Goal: Task Accomplishment & Management: Manage account settings

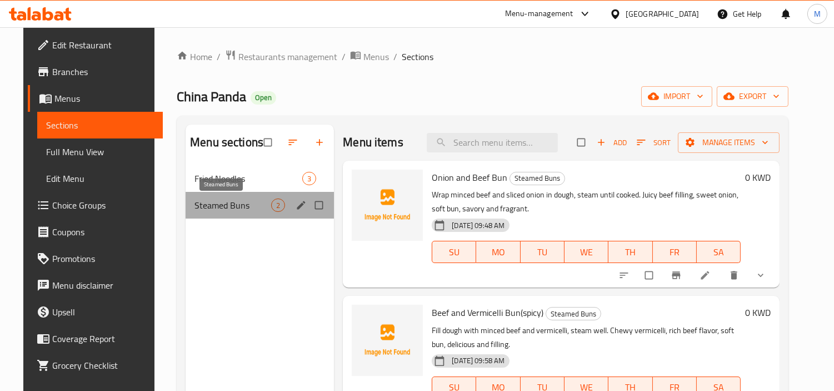
click at [241, 203] on span "Steamed Buns" at bounding box center [232, 204] width 77 height 13
click at [212, 208] on span "Steamed Buns" at bounding box center [232, 204] width 77 height 13
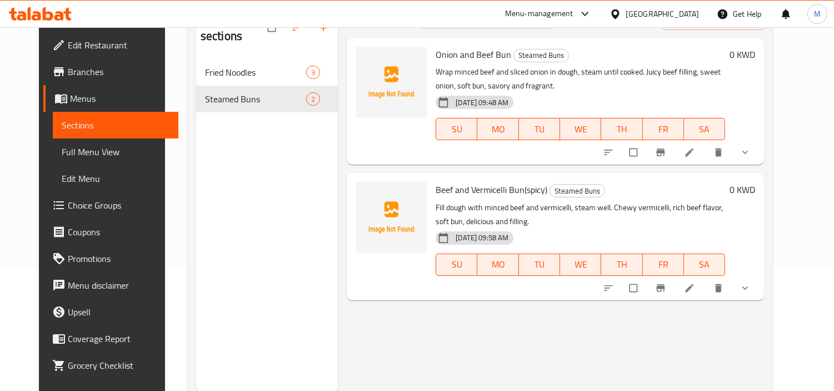
scroll to position [123, 0]
click at [695, 153] on icon at bounding box center [689, 151] width 11 height 11
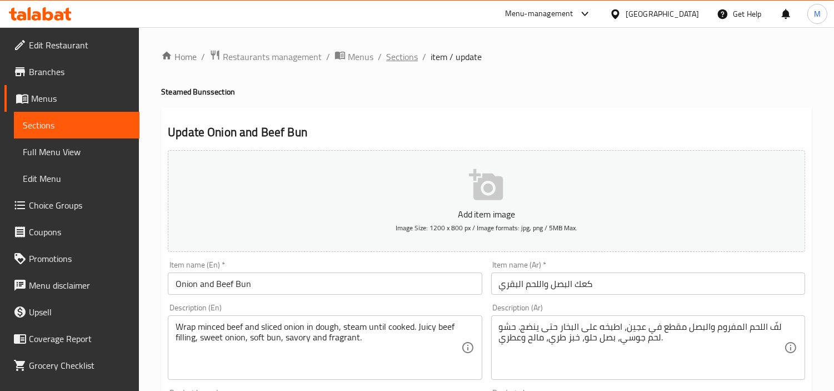
click at [396, 53] on span "Sections" at bounding box center [402, 56] width 32 height 13
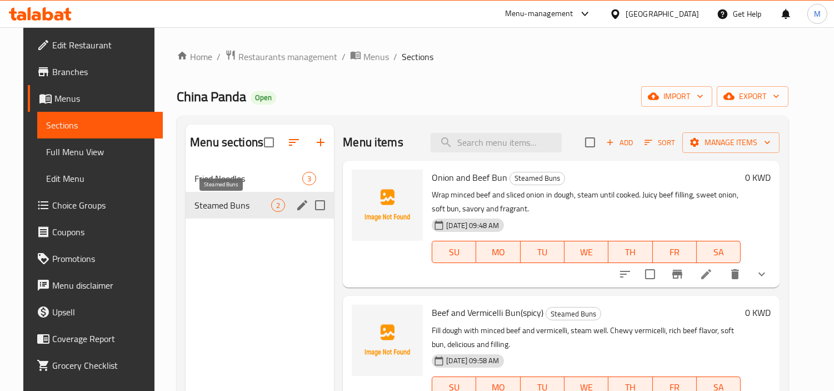
click at [222, 208] on span "Steamed Buns" at bounding box center [232, 204] width 77 height 13
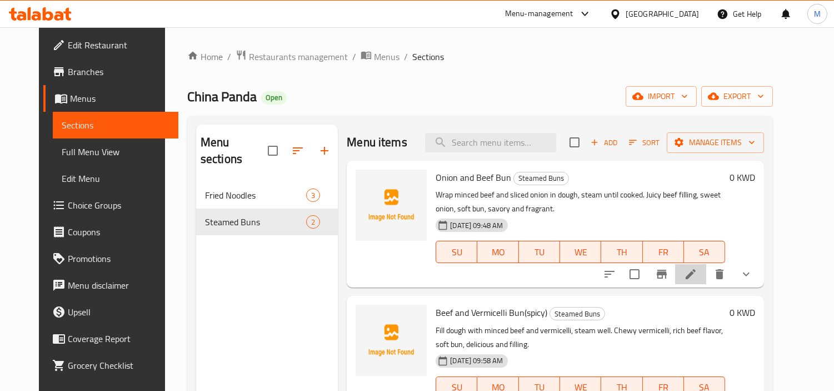
click at [697, 275] on icon at bounding box center [690, 273] width 13 height 13
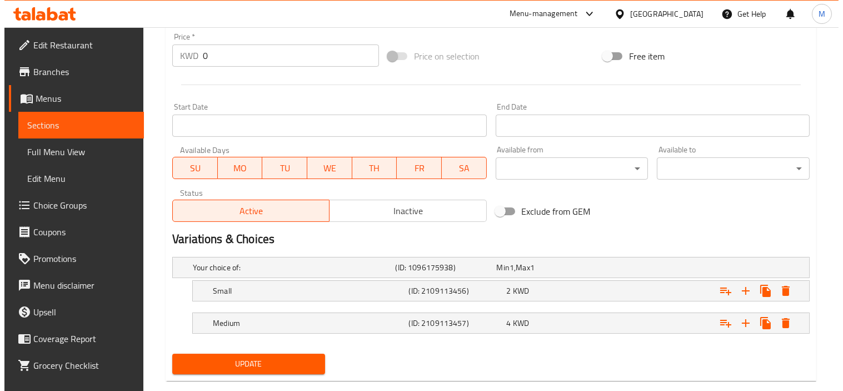
scroll to position [419, 0]
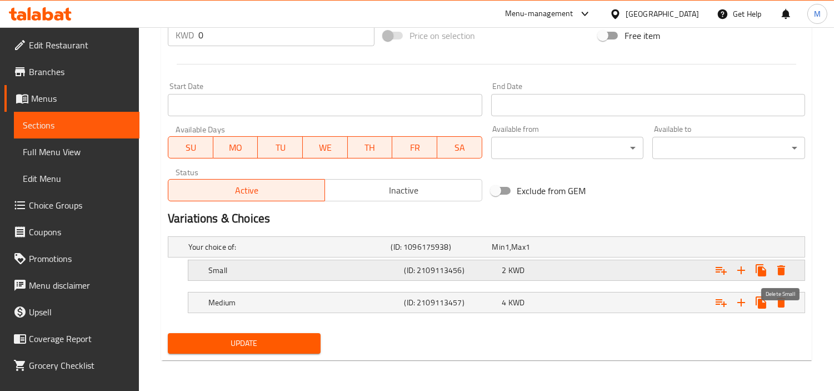
click at [778, 268] on icon "Expand" at bounding box center [781, 270] width 8 height 10
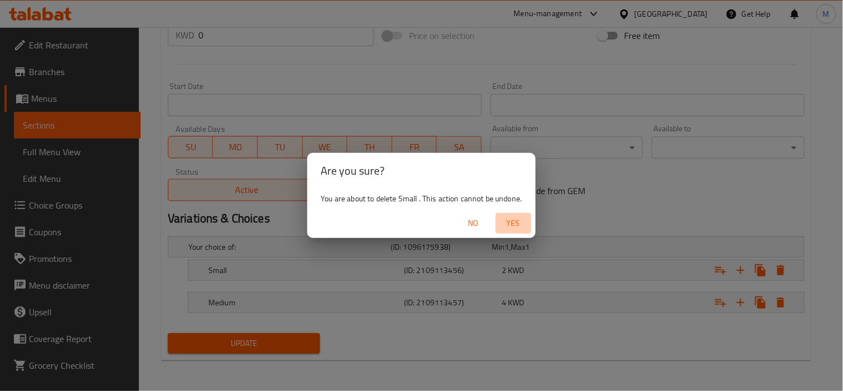
click at [511, 221] on span "Yes" at bounding box center [513, 223] width 27 height 14
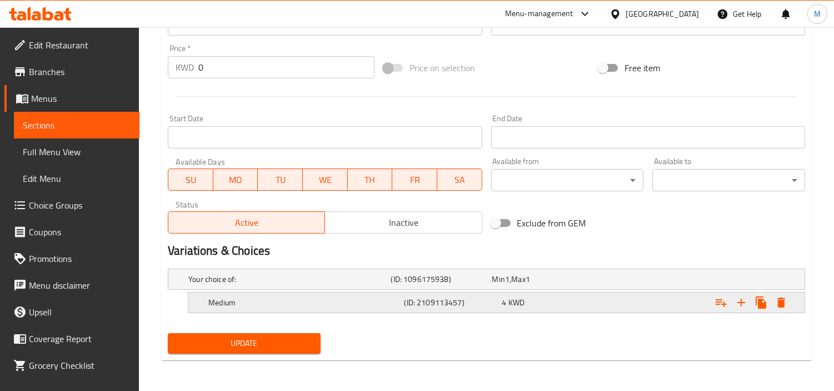
click at [776, 302] on icon "Expand" at bounding box center [780, 302] width 13 height 13
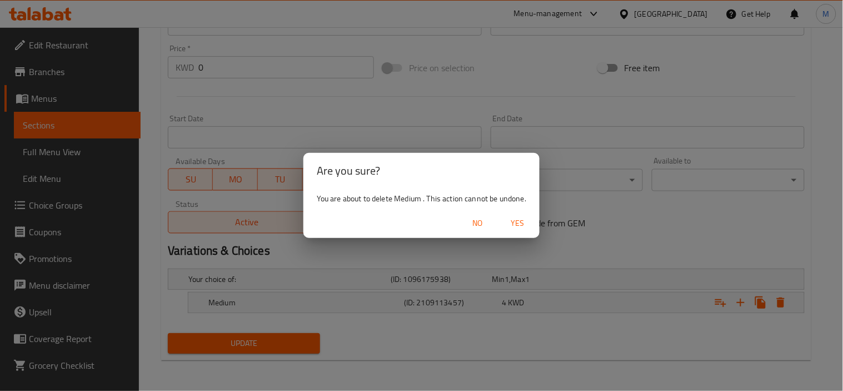
drag, startPoint x: 519, startPoint y: 215, endPoint x: 424, endPoint y: 265, distance: 107.4
click at [519, 216] on span "Yes" at bounding box center [517, 223] width 27 height 14
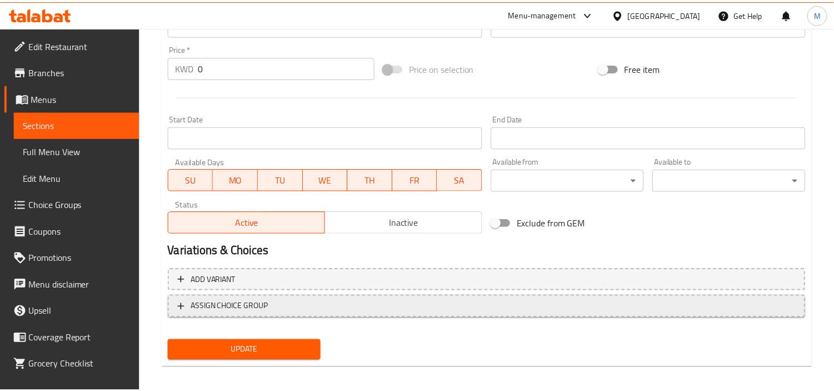
scroll to position [383, 0]
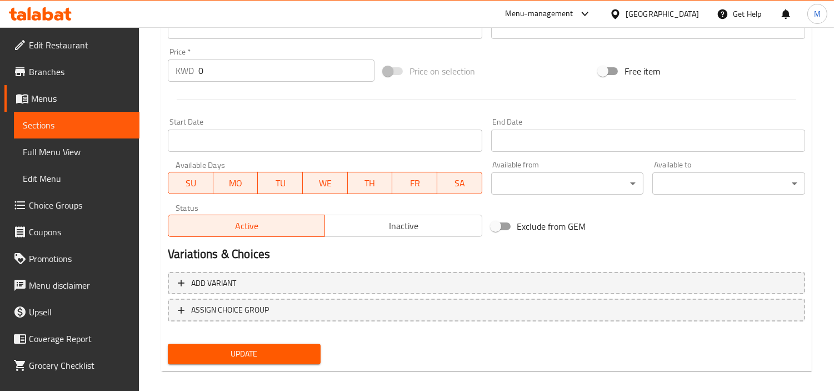
click at [291, 343] on button "Update" at bounding box center [244, 353] width 153 height 21
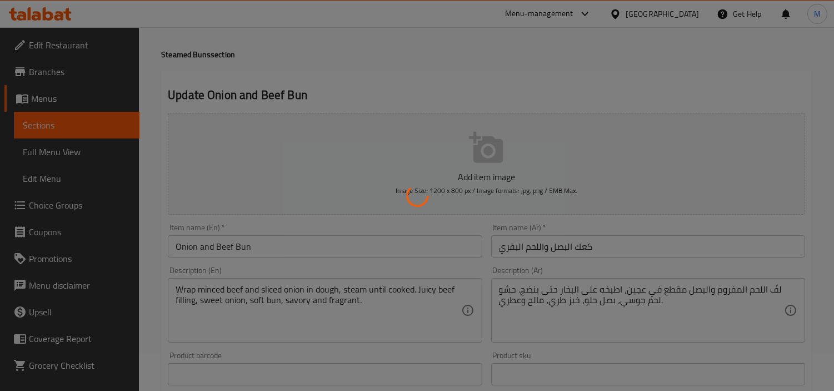
scroll to position [0, 0]
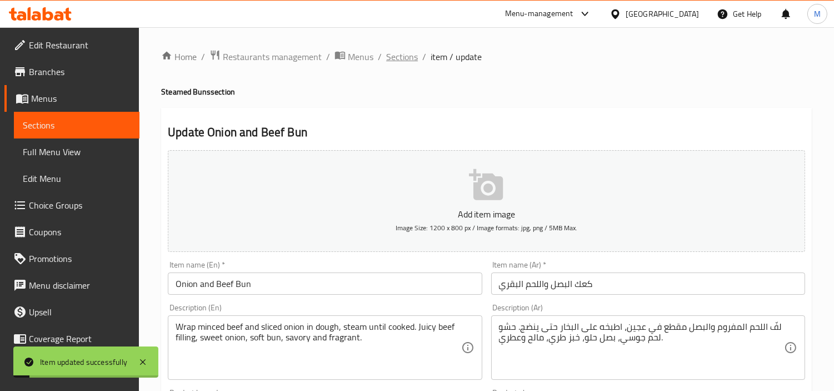
click at [387, 58] on span "Sections" at bounding box center [402, 56] width 32 height 13
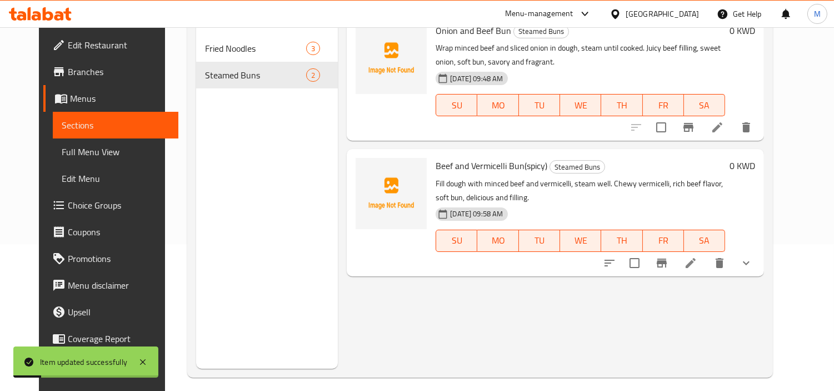
scroll to position [156, 0]
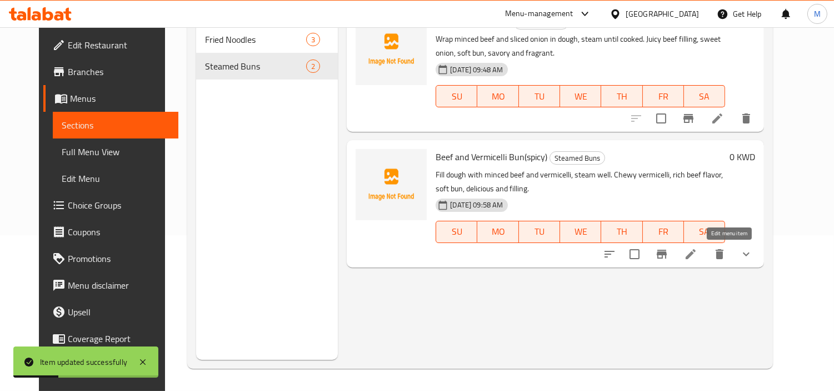
click at [697, 259] on icon at bounding box center [690, 253] width 13 height 13
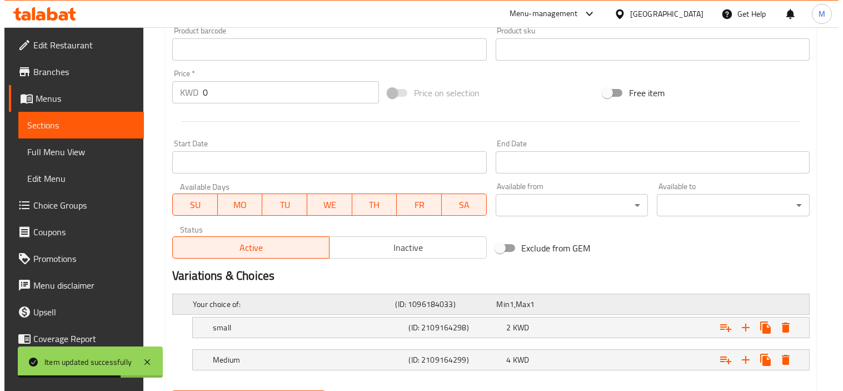
scroll to position [419, 0]
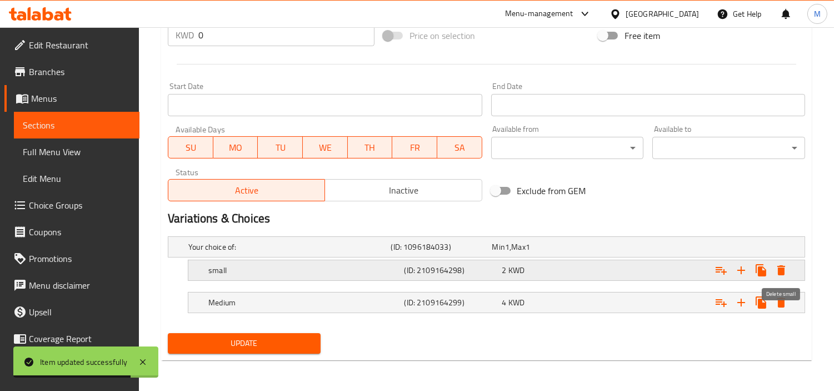
click at [780, 266] on icon "Expand" at bounding box center [780, 269] width 13 height 13
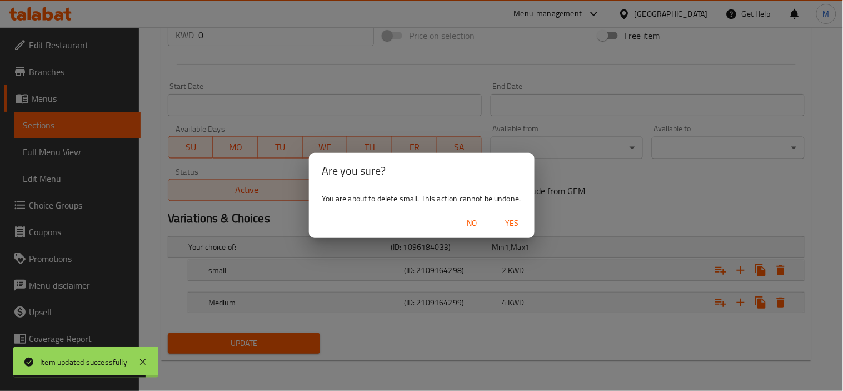
click at [517, 216] on span "Yes" at bounding box center [512, 223] width 27 height 14
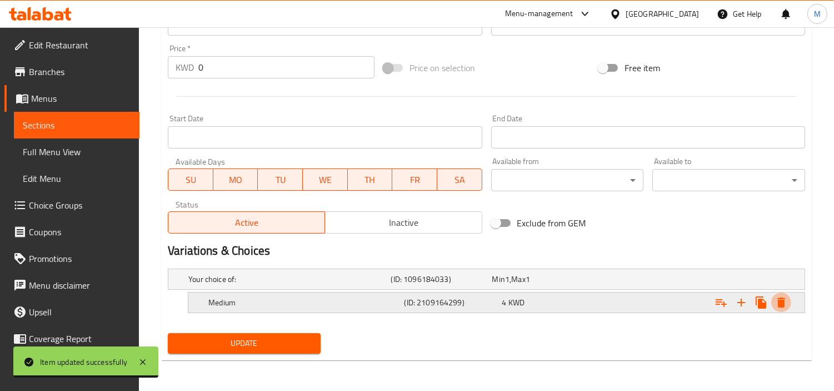
click at [783, 302] on icon "Expand" at bounding box center [781, 302] width 8 height 10
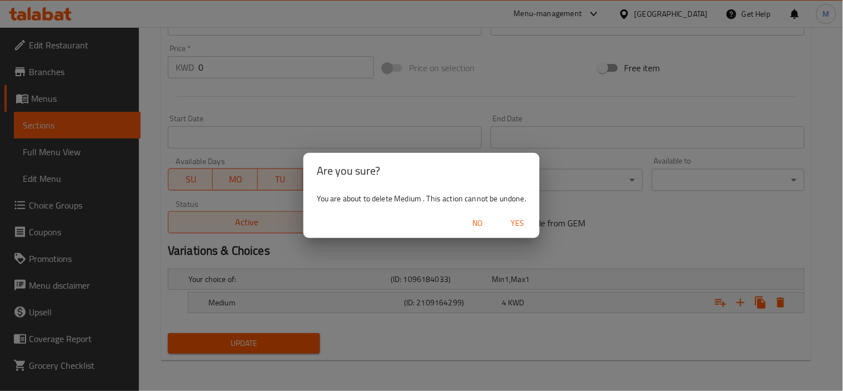
click at [502, 209] on div "No Yes" at bounding box center [421, 222] width 236 height 29
click at [513, 218] on span "Yes" at bounding box center [517, 223] width 27 height 14
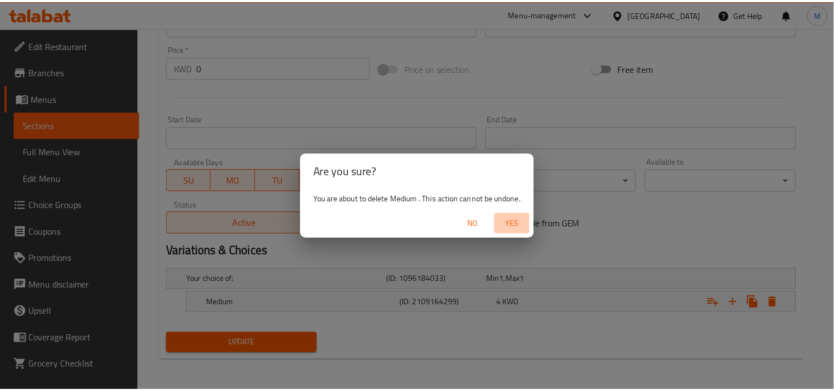
scroll to position [383, 0]
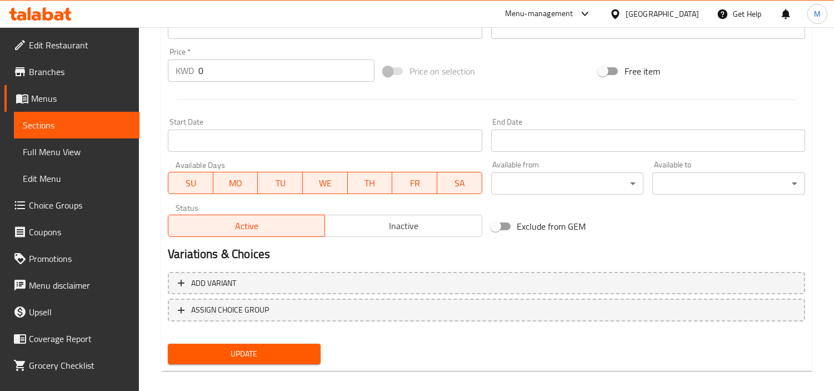
click at [273, 347] on span "Update" at bounding box center [244, 354] width 135 height 14
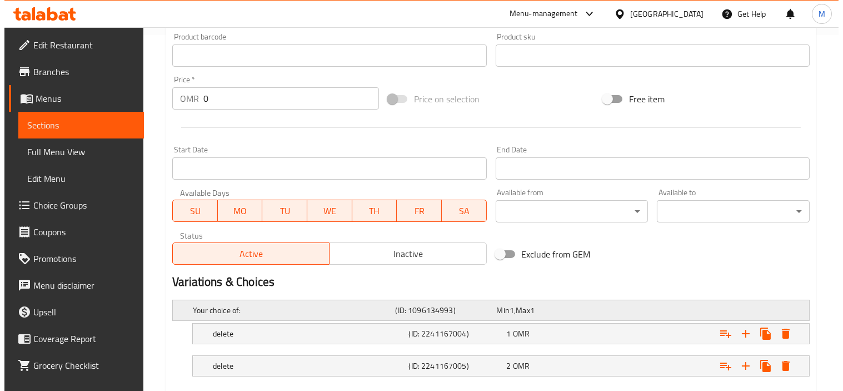
scroll to position [419, 0]
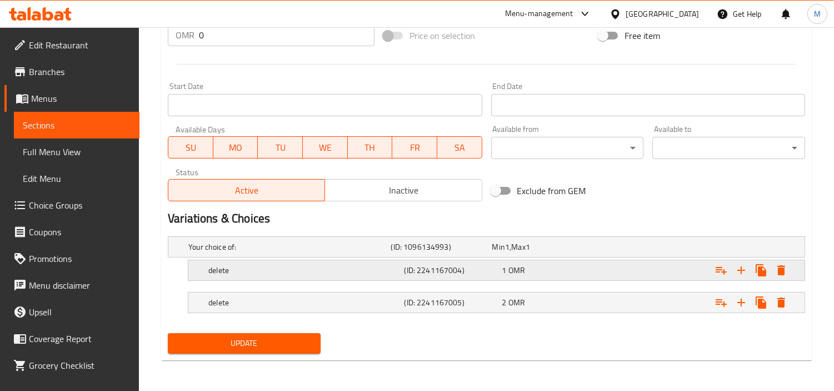
click at [773, 270] on button "Expand" at bounding box center [781, 270] width 20 height 20
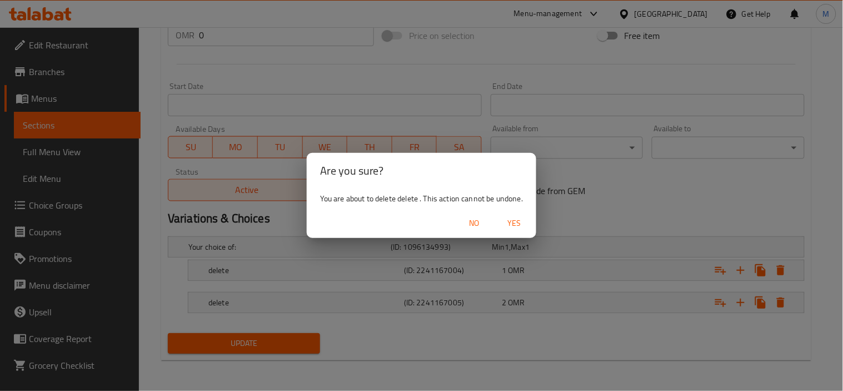
click at [516, 226] on span "Yes" at bounding box center [514, 223] width 27 height 14
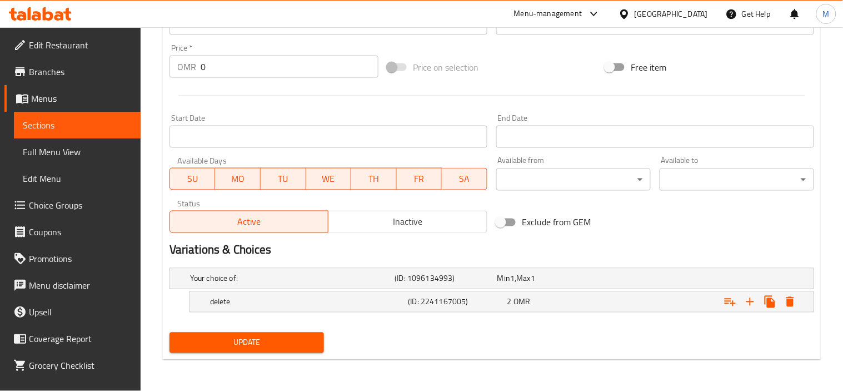
scroll to position [387, 0]
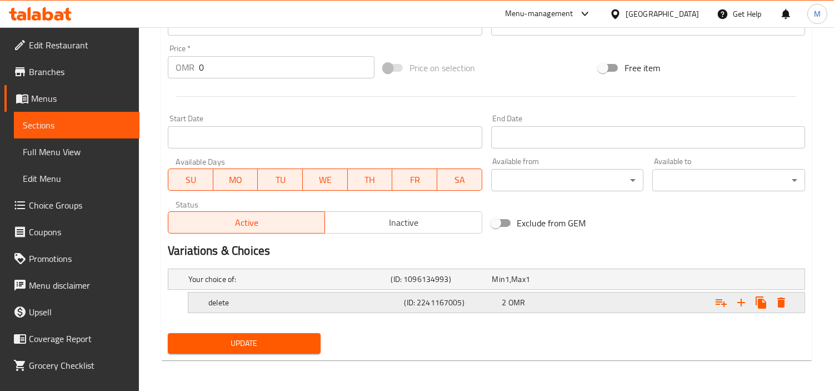
click at [791, 296] on div "Expand" at bounding box center [751, 302] width 80 height 20
click at [782, 297] on icon "Expand" at bounding box center [781, 302] width 8 height 10
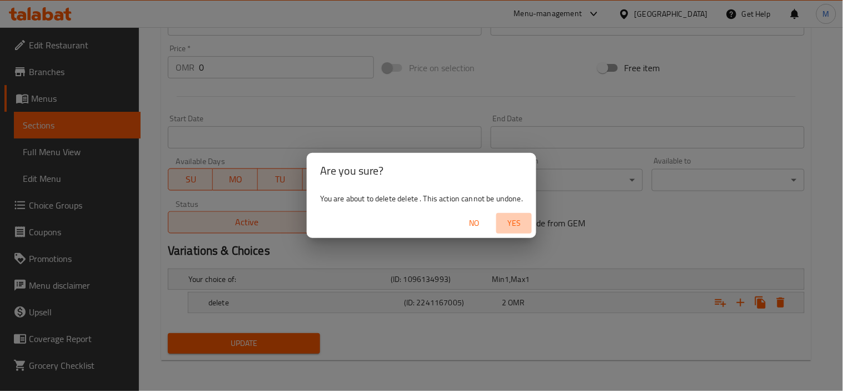
drag, startPoint x: 517, startPoint y: 224, endPoint x: 273, endPoint y: 349, distance: 273.8
click at [517, 224] on span "Yes" at bounding box center [514, 223] width 27 height 14
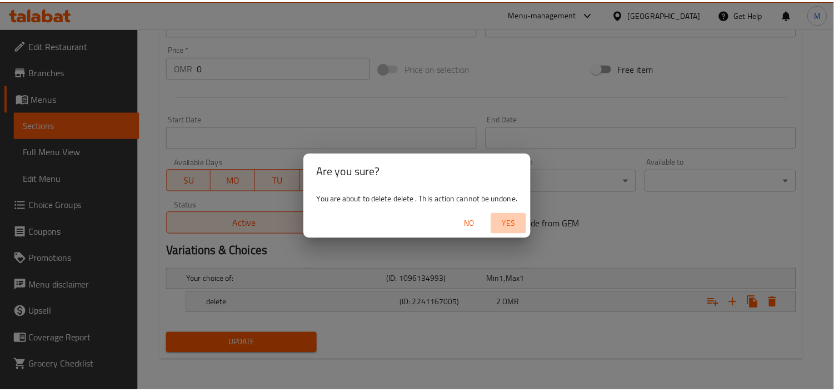
scroll to position [383, 0]
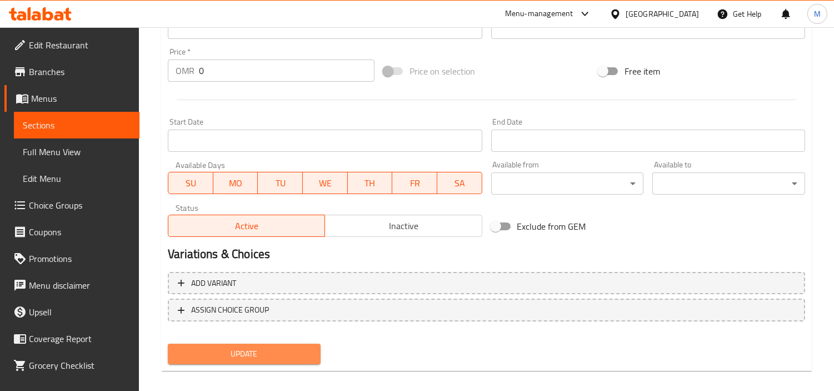
click at [290, 343] on button "Update" at bounding box center [244, 353] width 153 height 21
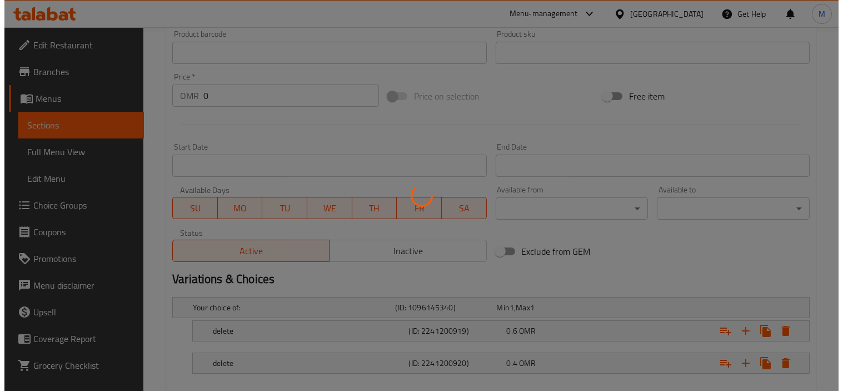
scroll to position [419, 0]
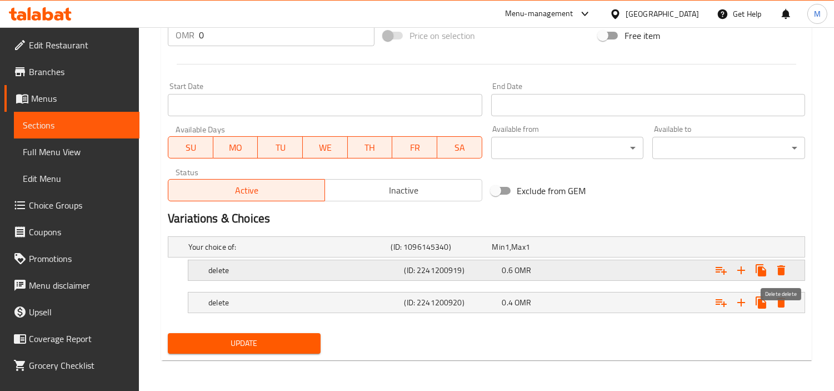
click at [784, 275] on icon "Expand" at bounding box center [780, 269] width 13 height 13
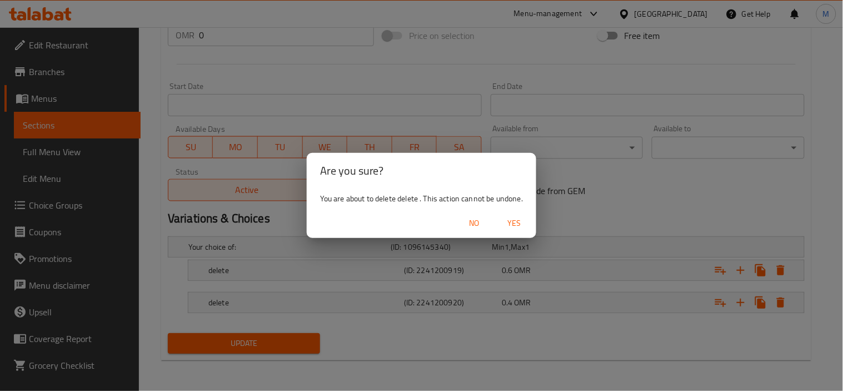
click at [508, 217] on span "Yes" at bounding box center [514, 223] width 27 height 14
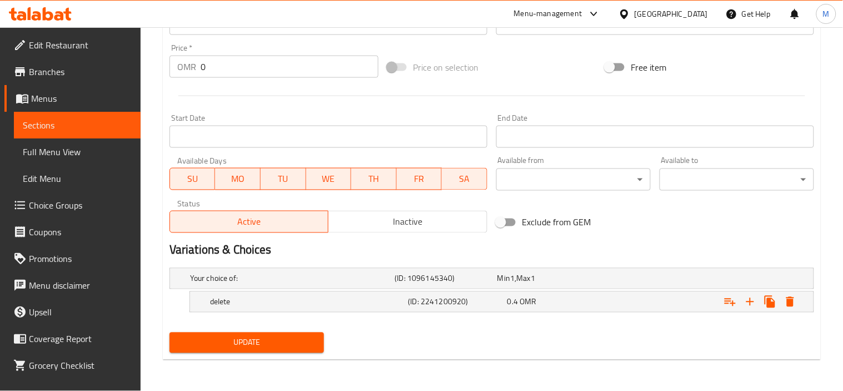
scroll to position [387, 0]
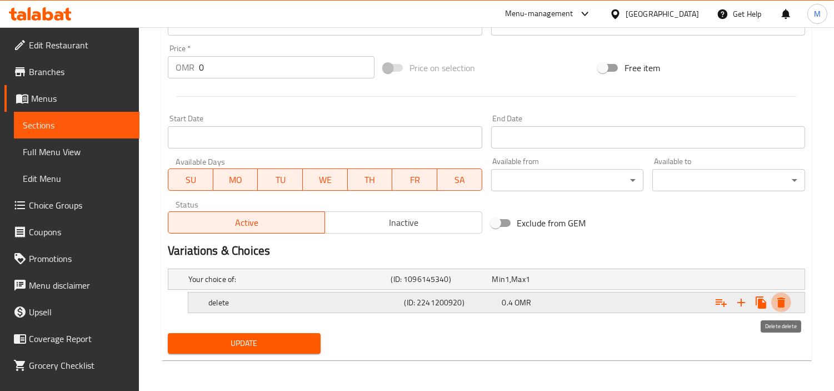
click at [787, 307] on icon "Expand" at bounding box center [780, 302] width 13 height 13
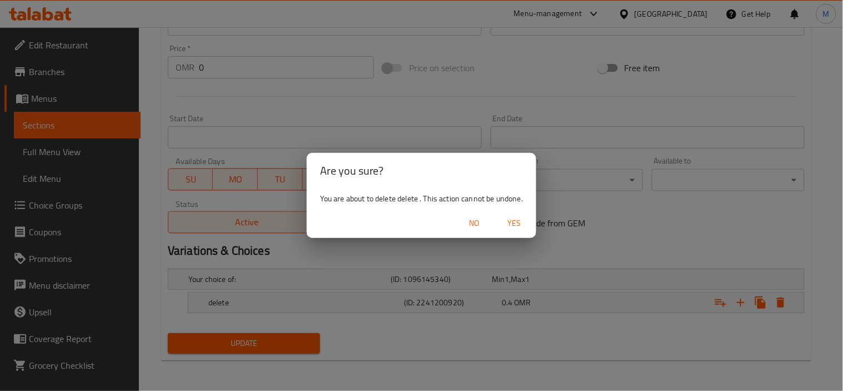
click at [528, 220] on button "Yes" at bounding box center [514, 223] width 36 height 21
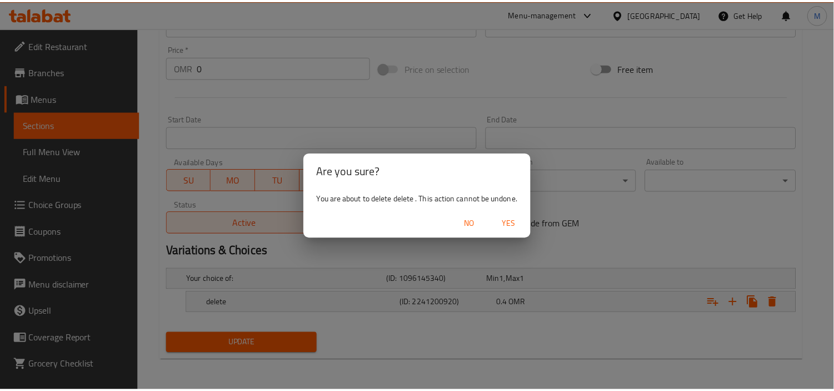
scroll to position [383, 0]
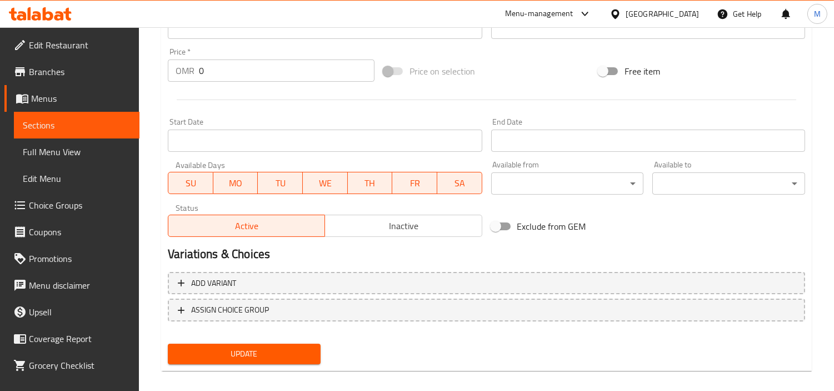
click at [289, 348] on span "Update" at bounding box center [244, 354] width 135 height 14
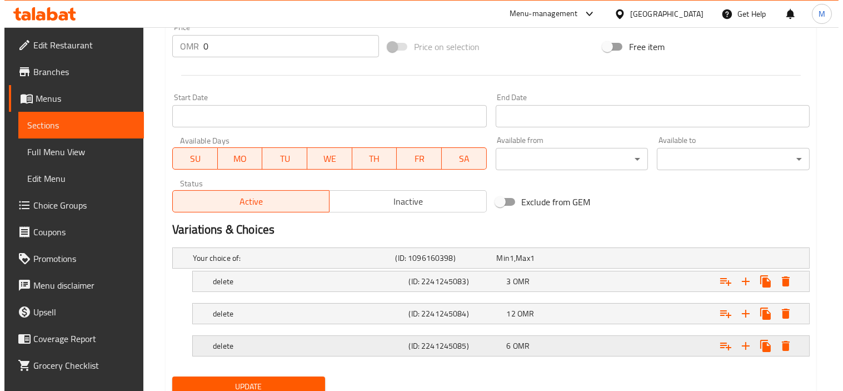
scroll to position [460, 0]
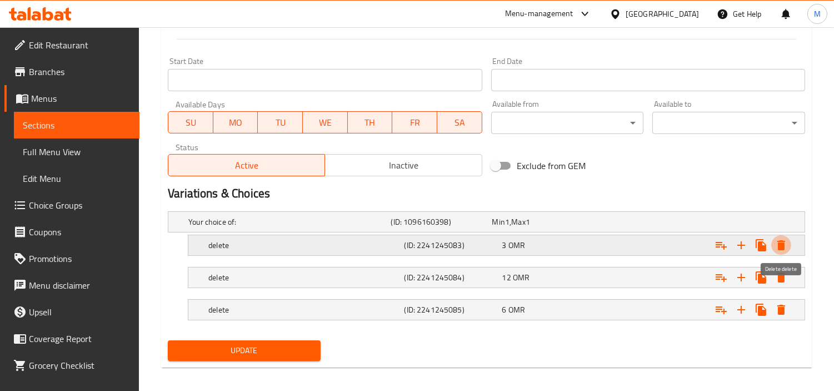
click at [790, 241] on button "Expand" at bounding box center [781, 245] width 20 height 20
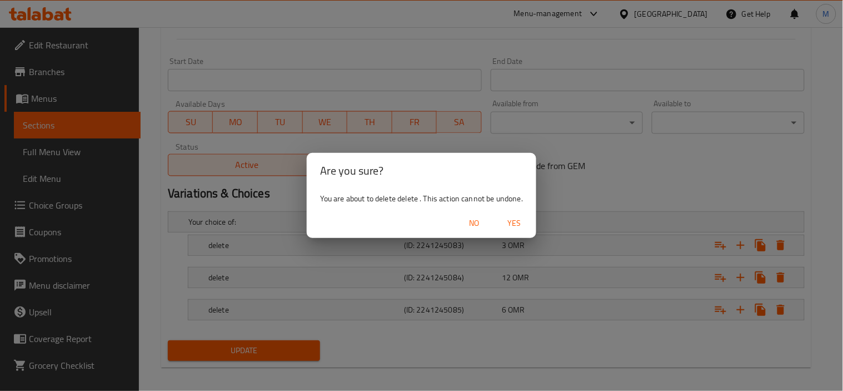
drag, startPoint x: 524, startPoint y: 218, endPoint x: 543, endPoint y: 225, distance: 20.0
click at [523, 218] on span "Yes" at bounding box center [514, 223] width 27 height 14
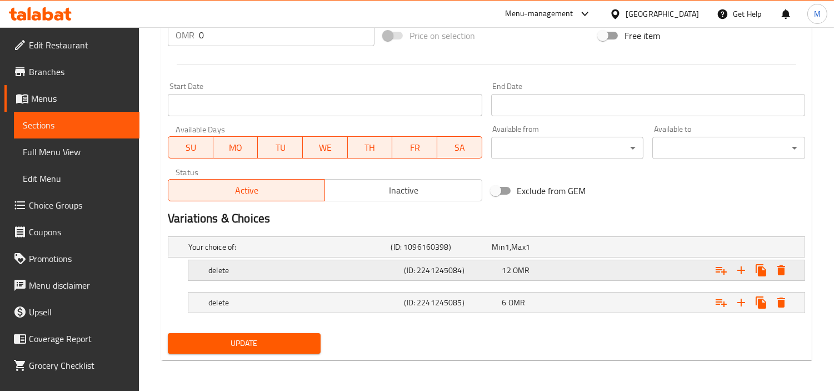
click at [779, 269] on icon "Expand" at bounding box center [781, 270] width 8 height 10
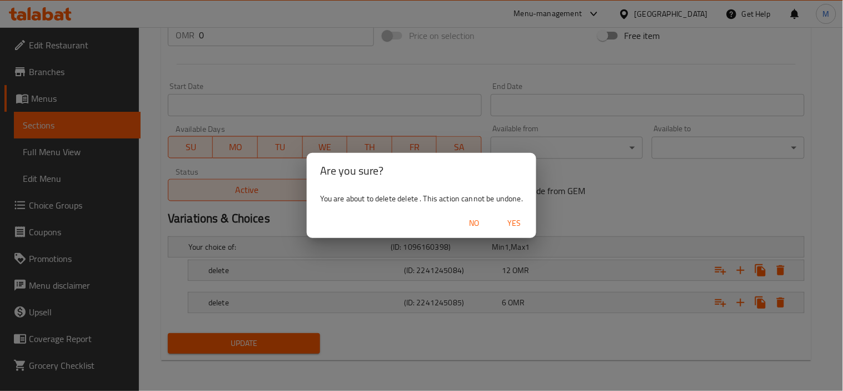
click at [514, 223] on span "Yes" at bounding box center [514, 223] width 27 height 14
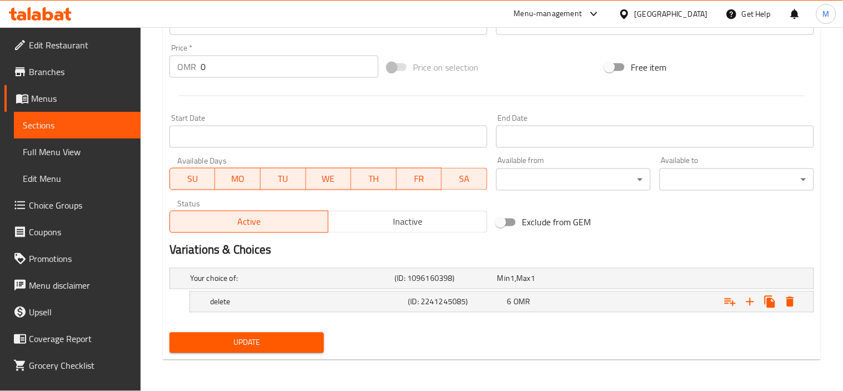
scroll to position [403, 0]
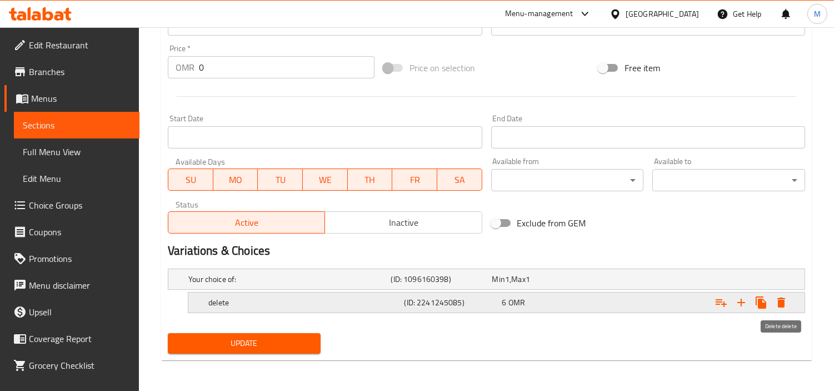
click at [786, 298] on icon "Expand" at bounding box center [780, 302] width 13 height 13
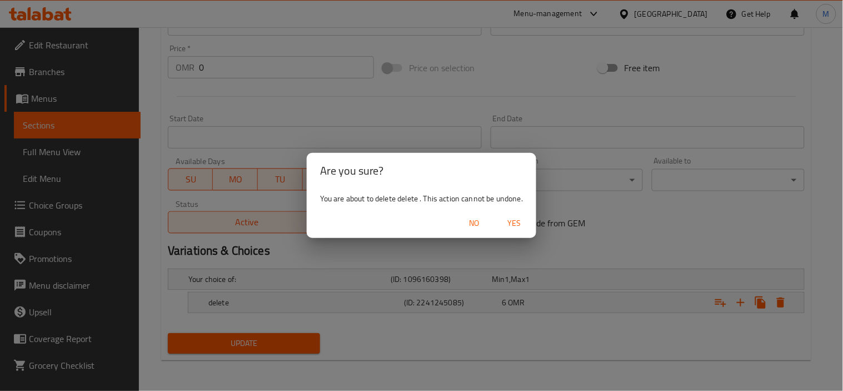
drag, startPoint x: 511, startPoint y: 228, endPoint x: 391, endPoint y: 269, distance: 126.8
click at [509, 228] on span "Yes" at bounding box center [514, 223] width 27 height 14
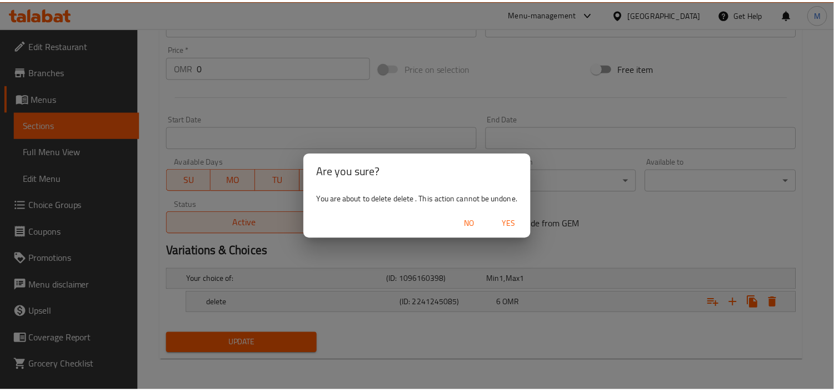
scroll to position [399, 0]
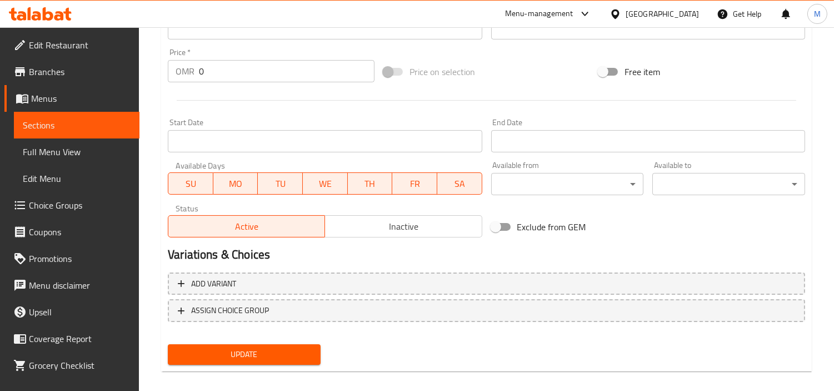
click at [291, 347] on span "Update" at bounding box center [244, 354] width 135 height 14
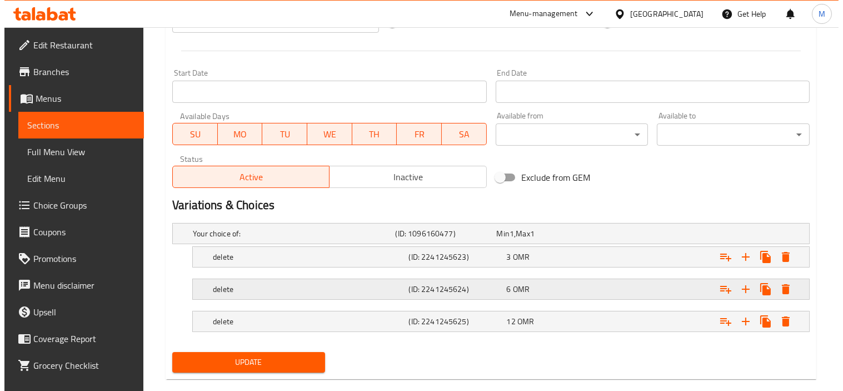
scroll to position [467, 0]
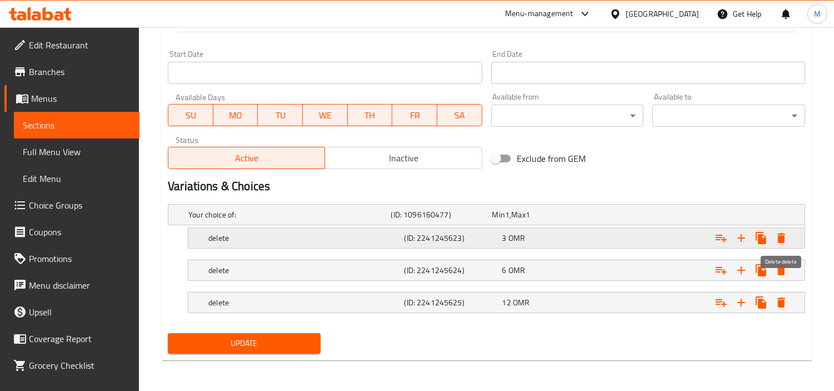
click at [779, 240] on icon "Expand" at bounding box center [781, 238] width 8 height 10
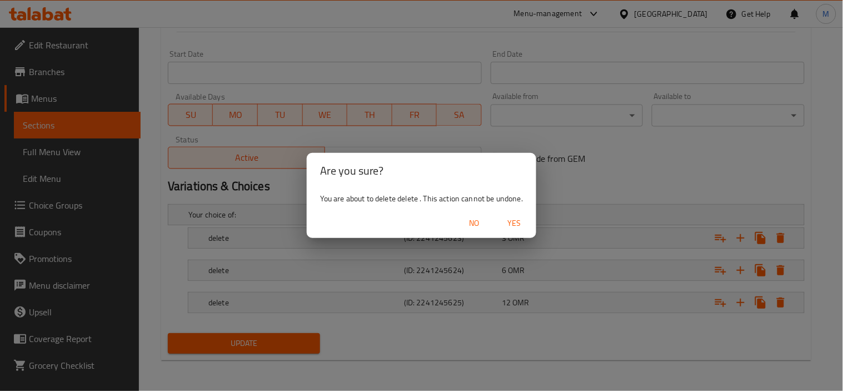
click at [521, 220] on span "Yes" at bounding box center [514, 223] width 27 height 14
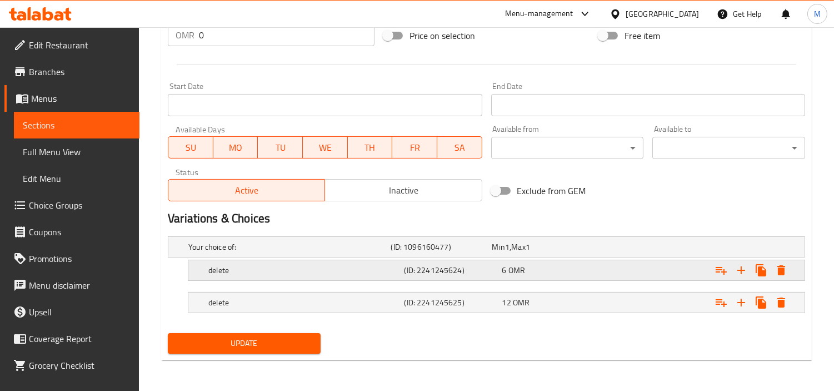
click at [791, 249] on div "Expand" at bounding box center [692, 246] width 202 height 4
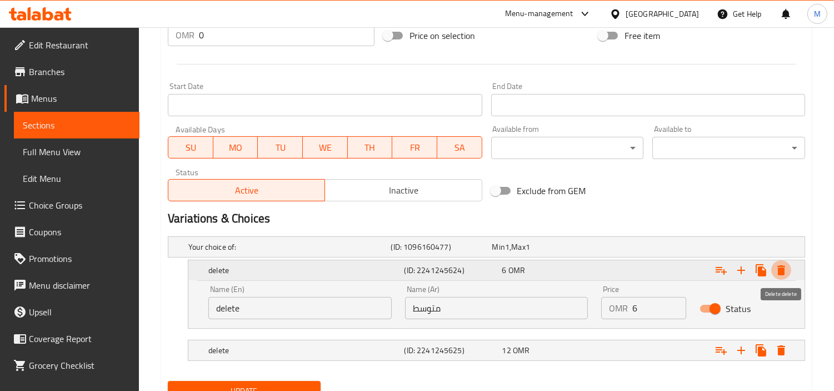
click at [786, 271] on icon "Expand" at bounding box center [780, 269] width 13 height 13
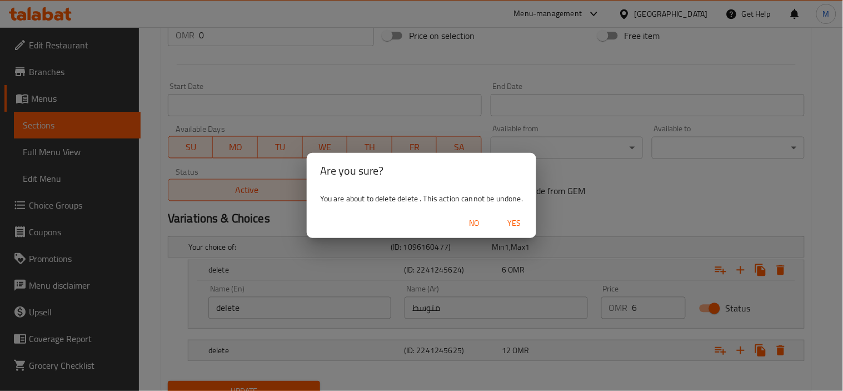
click at [506, 217] on span "Yes" at bounding box center [514, 223] width 27 height 14
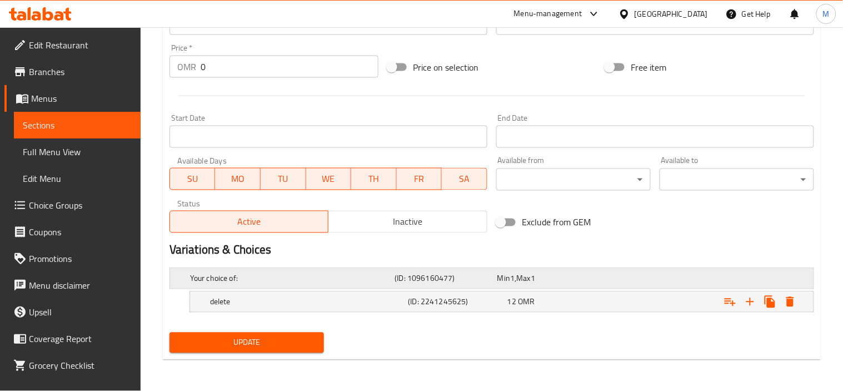
scroll to position [403, 0]
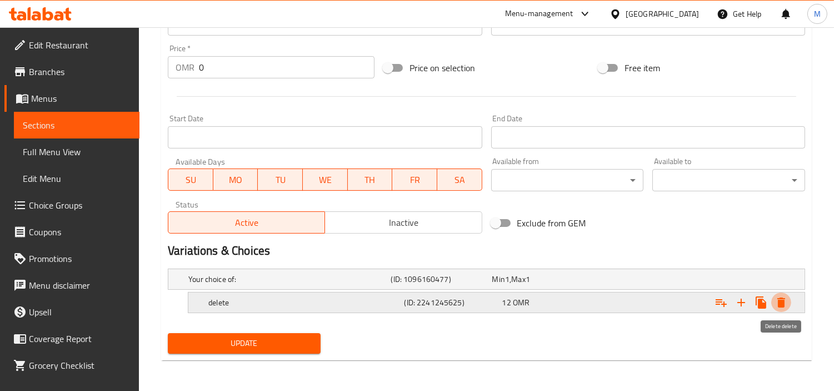
click at [779, 301] on icon "Expand" at bounding box center [781, 302] width 8 height 10
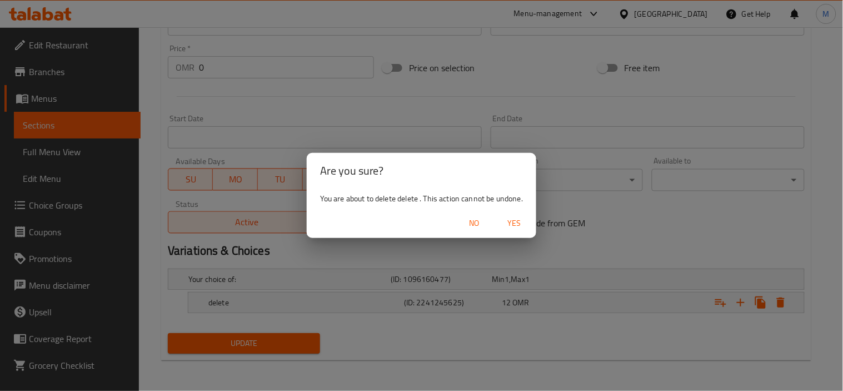
click at [515, 225] on span "Yes" at bounding box center [514, 223] width 27 height 14
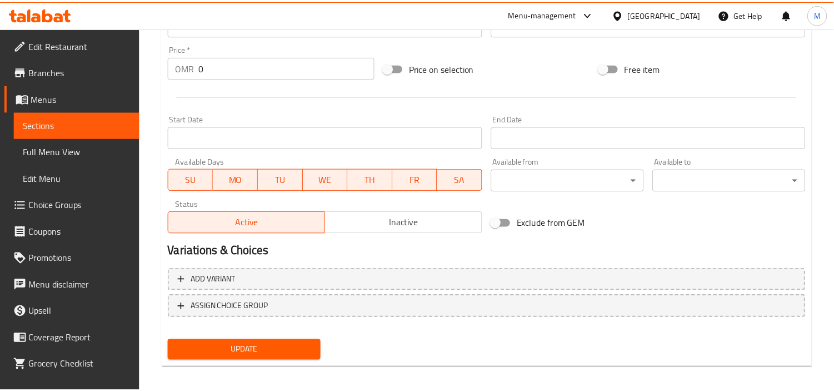
scroll to position [399, 0]
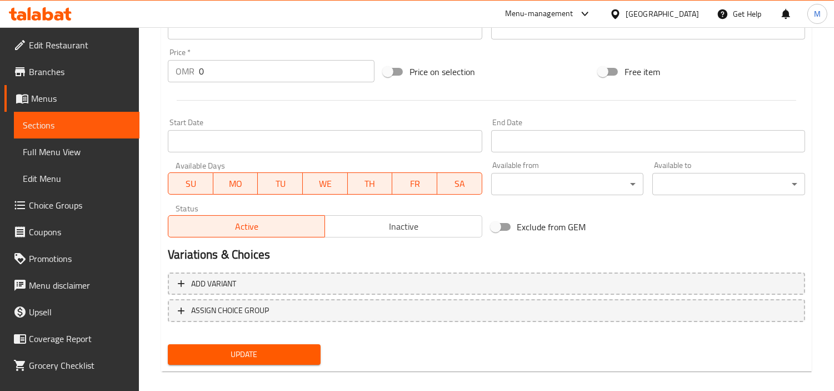
click at [268, 334] on div "Add variant ASSIGN CHOICE GROUP" at bounding box center [486, 304] width 646 height 72
click at [267, 344] on button "Update" at bounding box center [244, 354] width 153 height 21
